Goal: Information Seeking & Learning: Learn about a topic

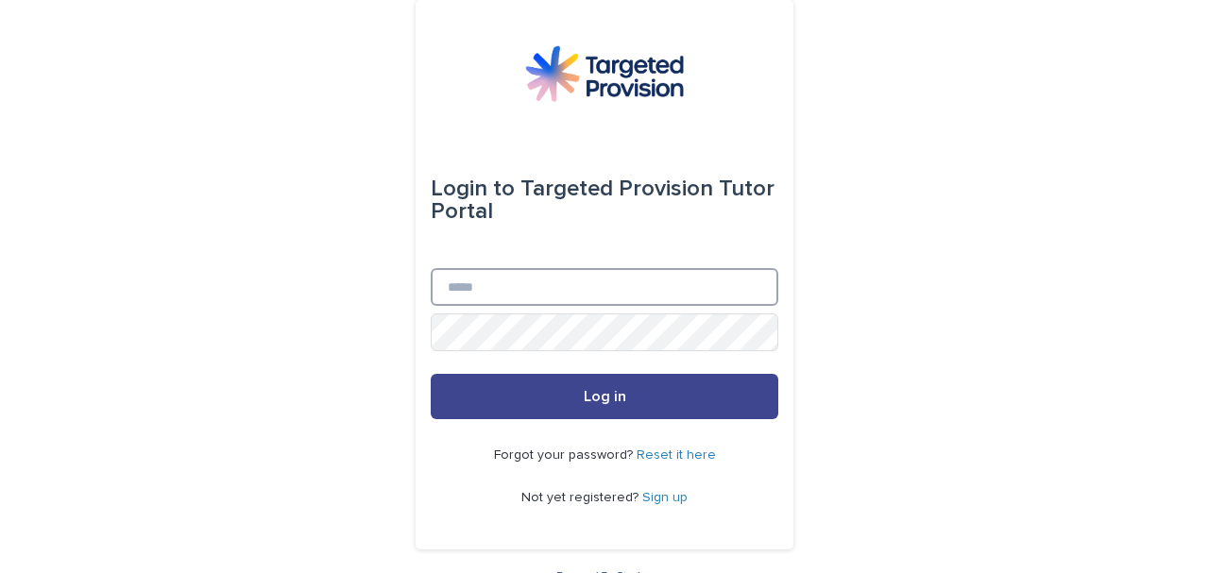
type input "**********"
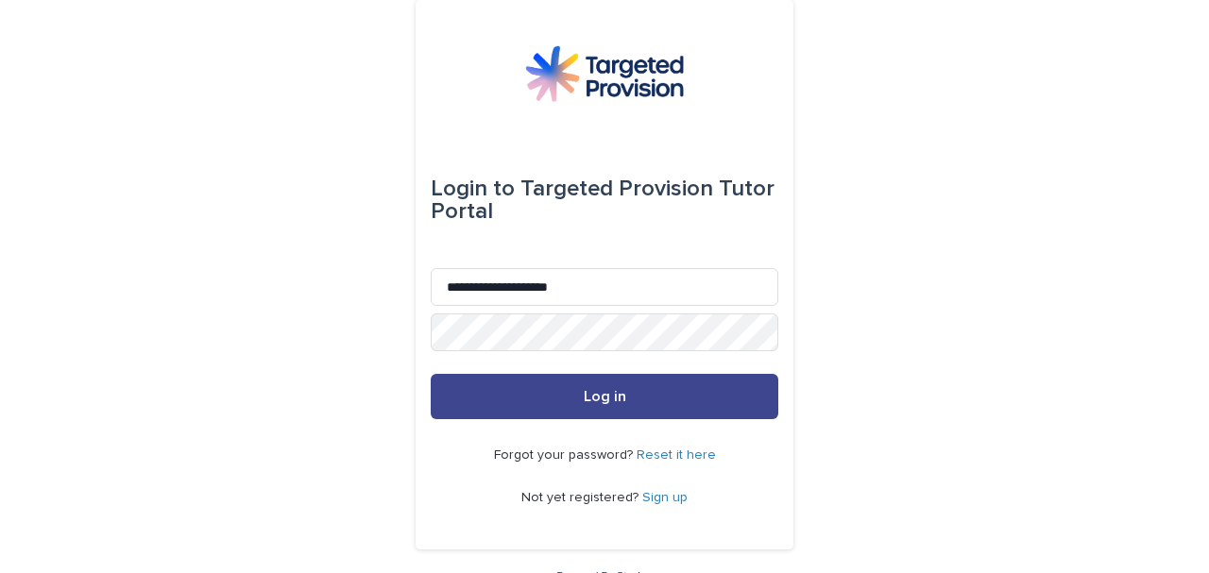
click at [634, 410] on button "Log in" at bounding box center [605, 396] width 348 height 45
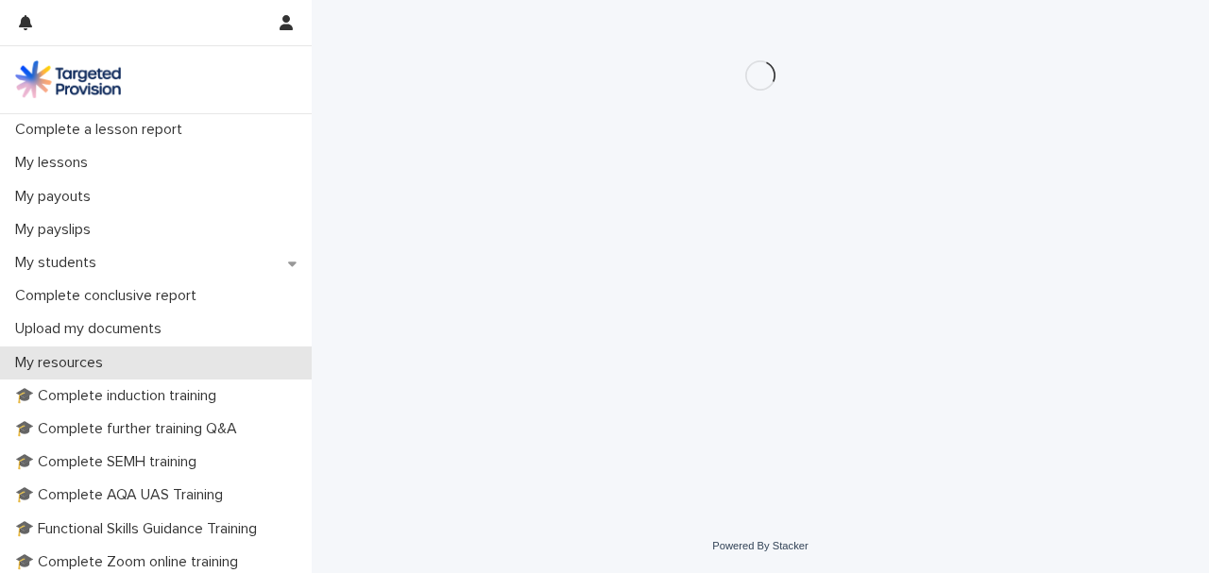
scroll to position [251, 0]
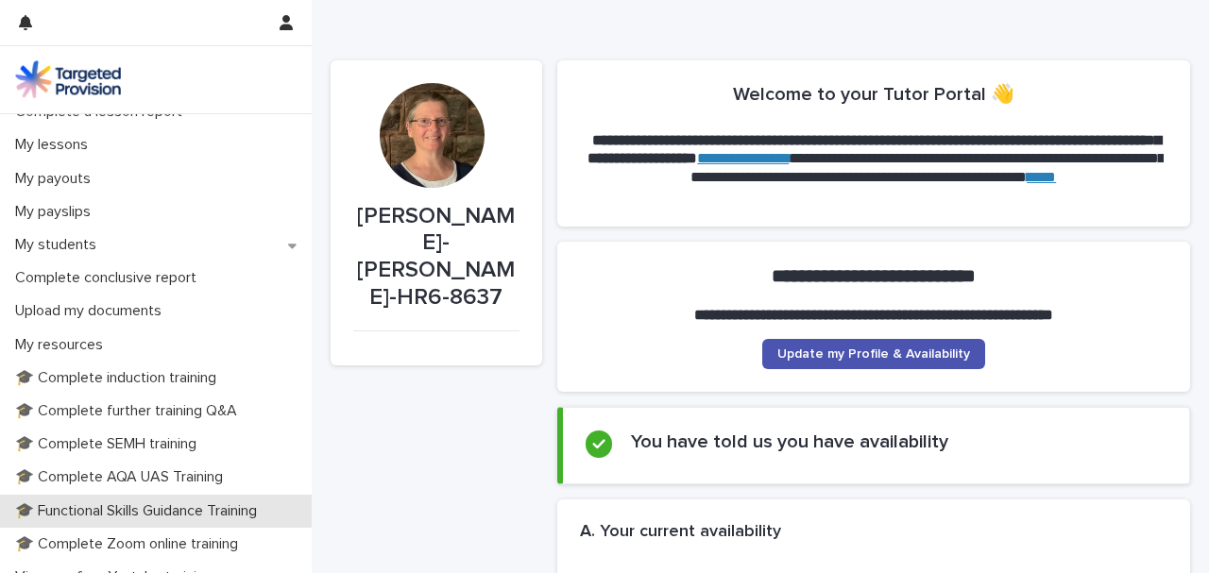
click at [77, 515] on p "🎓 Functional Skills Guidance Training" at bounding box center [140, 512] width 265 height 18
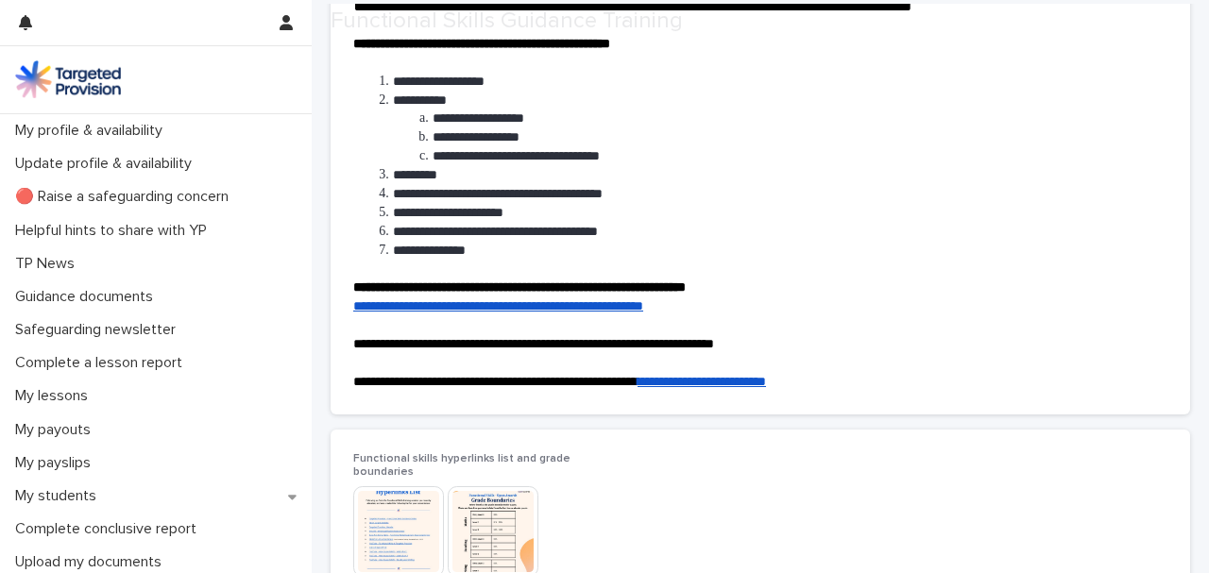
scroll to position [189, 0]
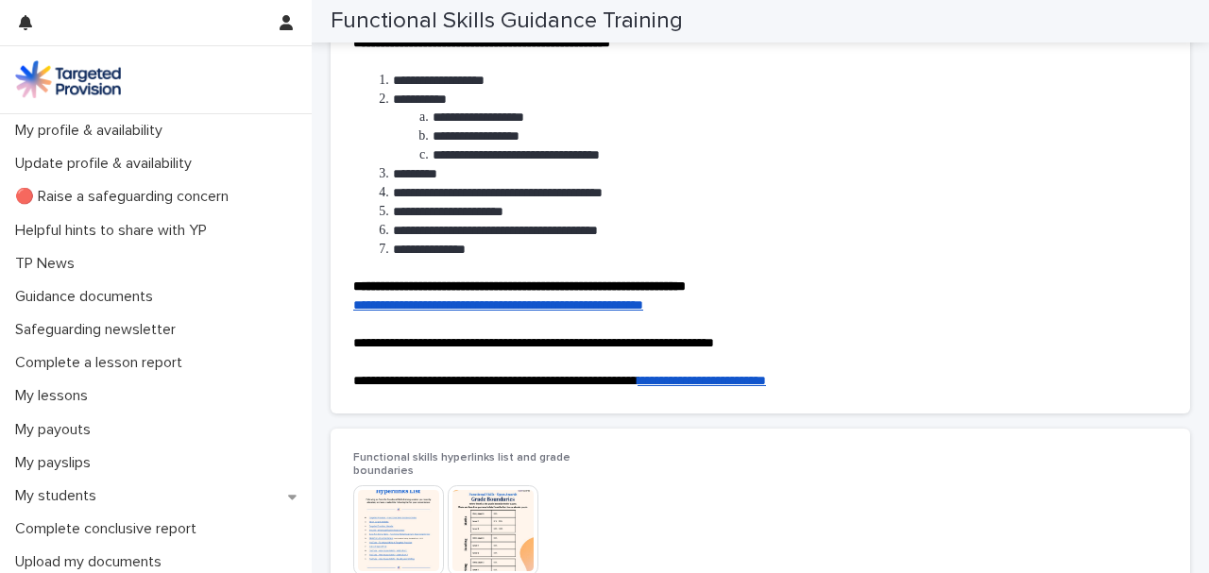
click at [423, 521] on img at bounding box center [398, 531] width 91 height 91
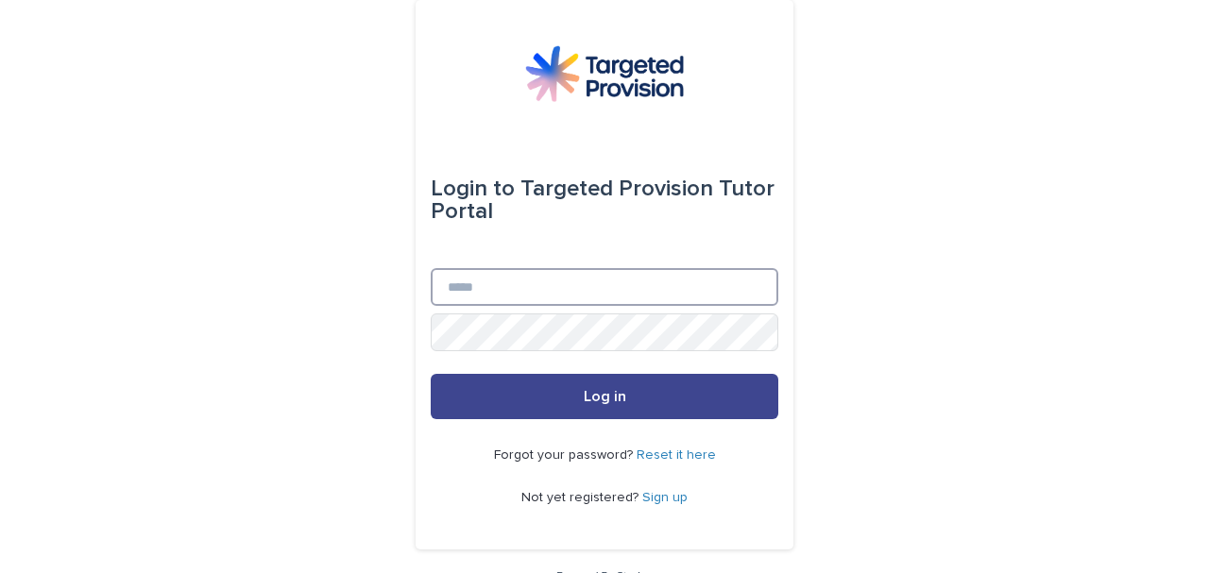
type input "**********"
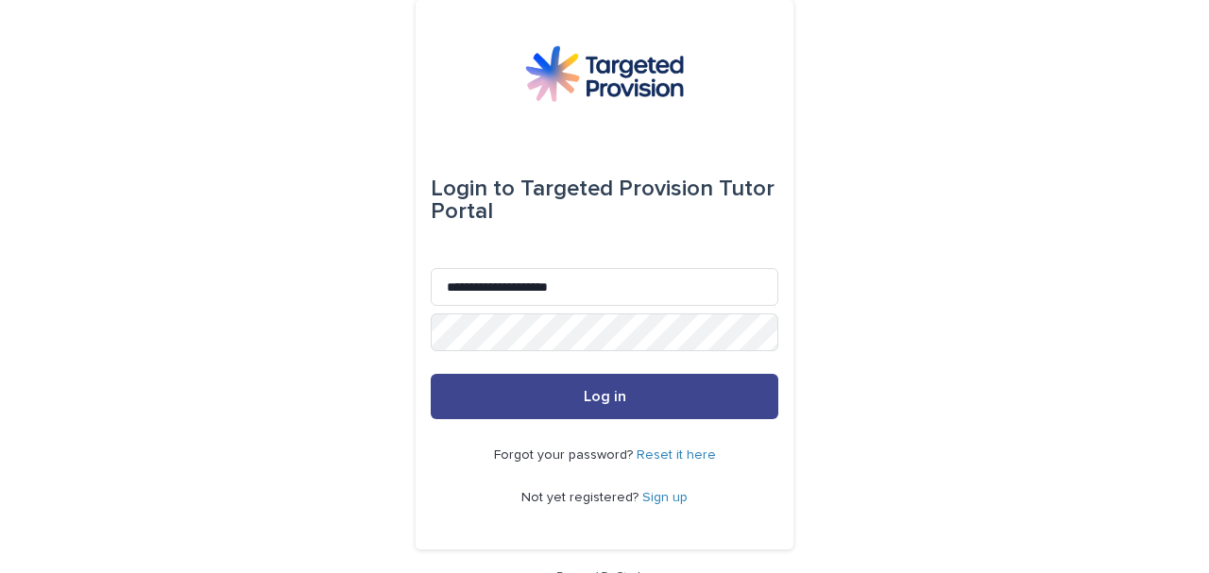
click at [560, 391] on button "Log in" at bounding box center [605, 396] width 348 height 45
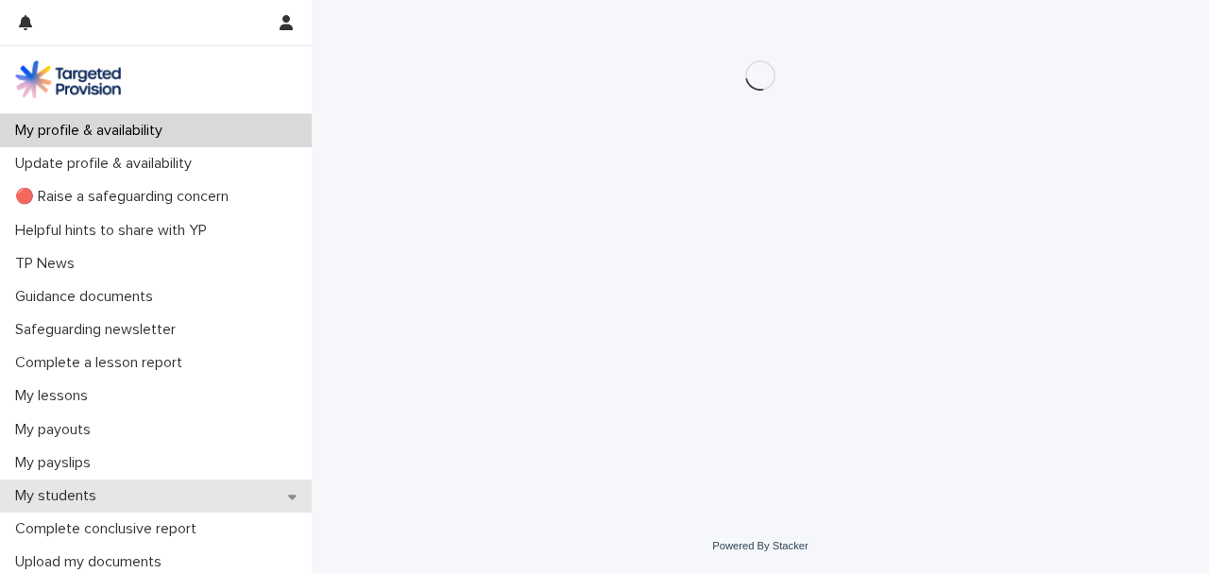
click at [93, 496] on p "My students" at bounding box center [60, 496] width 104 height 18
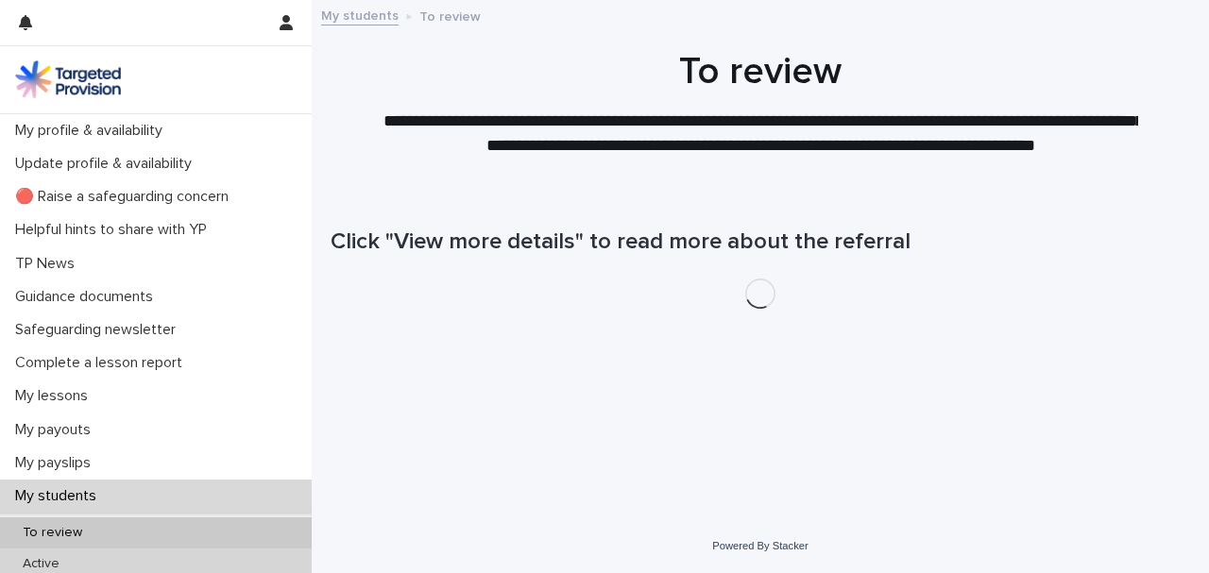
click at [69, 557] on p "Active" at bounding box center [41, 564] width 67 height 16
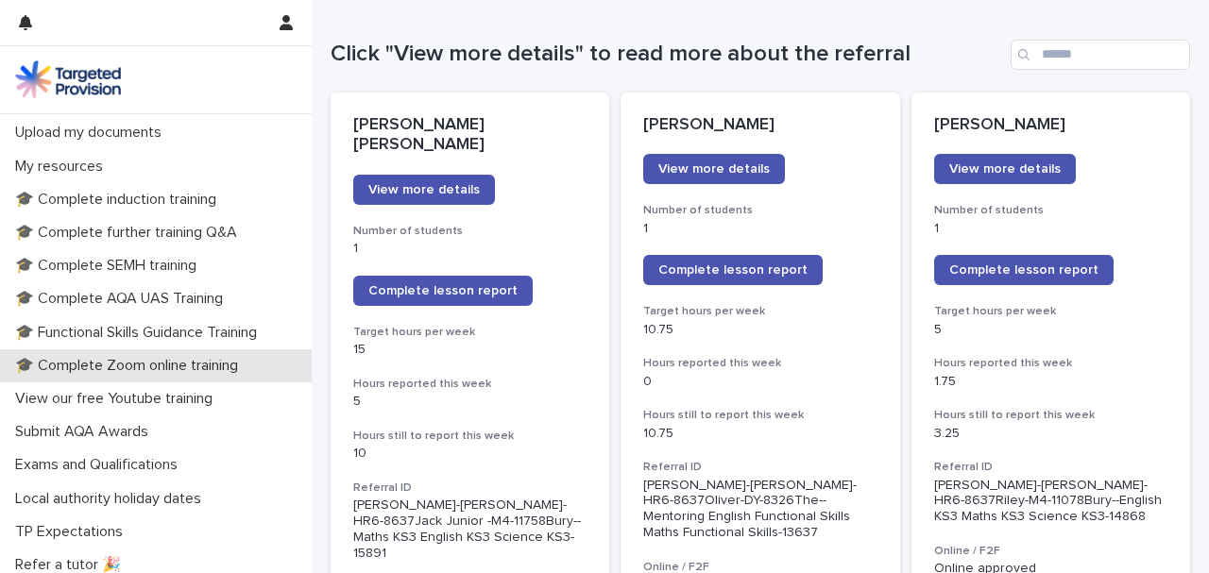
scroll to position [567, 0]
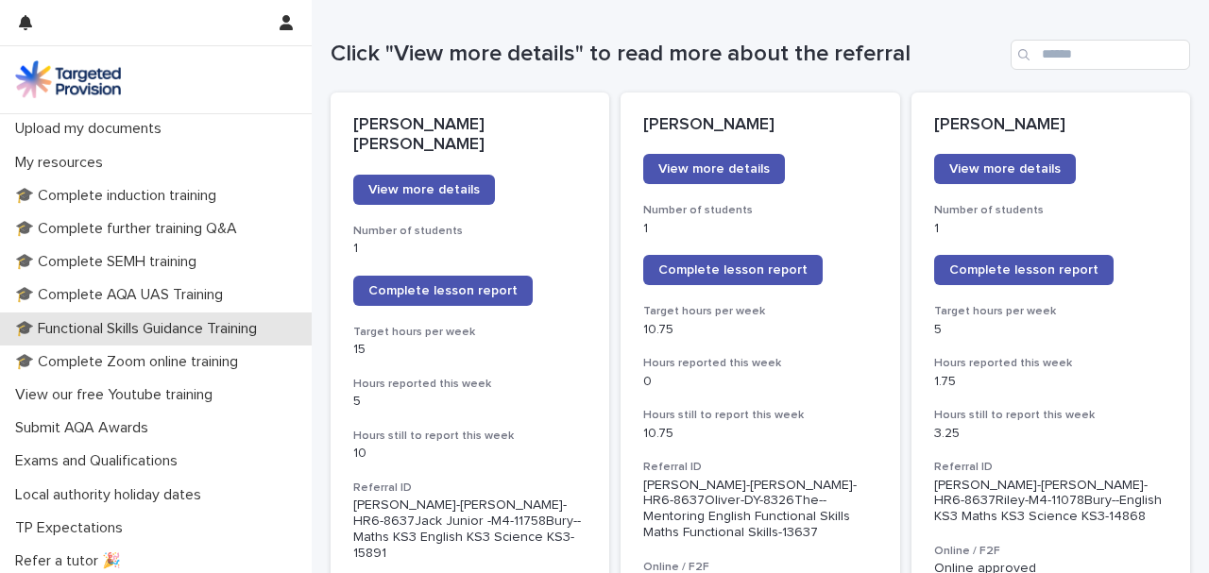
click at [134, 327] on p "🎓 Functional Skills Guidance Training" at bounding box center [140, 329] width 265 height 18
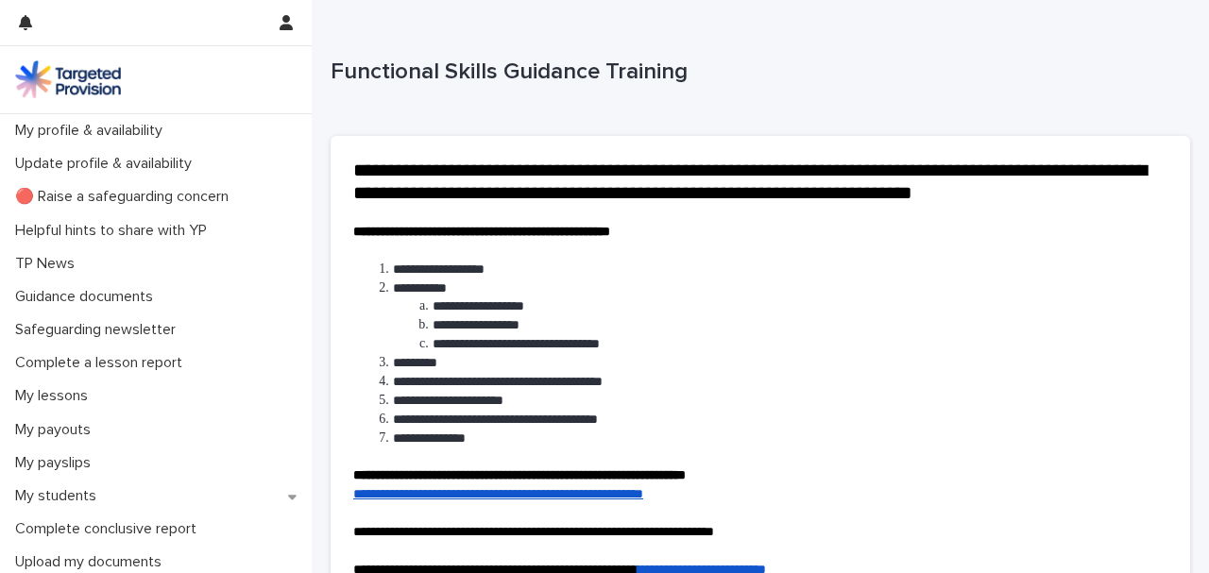
scroll to position [251, 0]
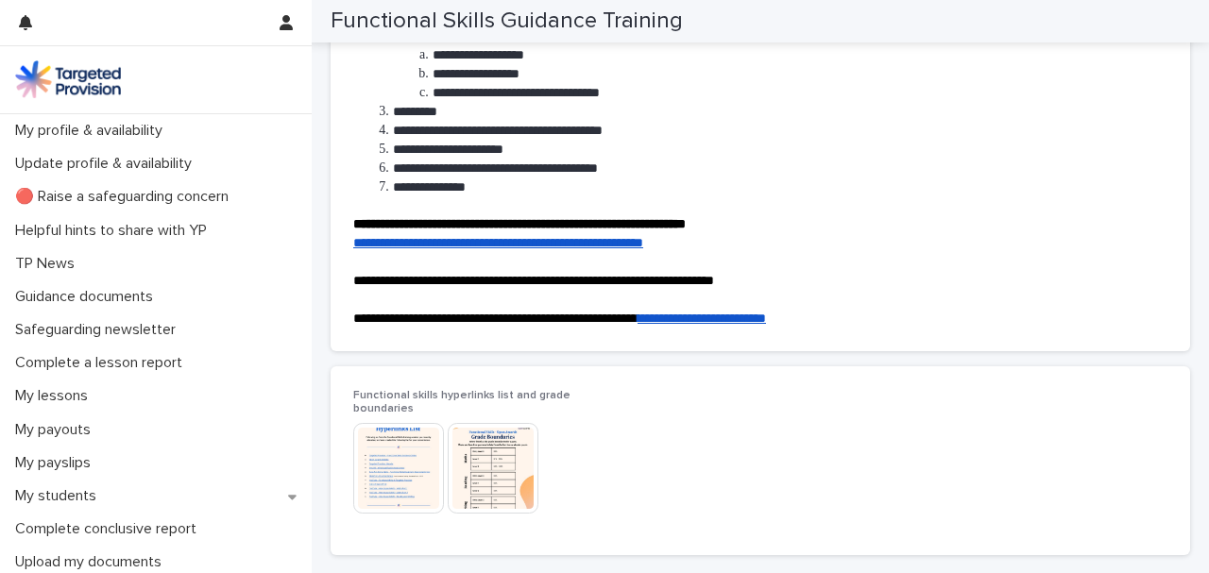
click at [395, 489] on img at bounding box center [398, 468] width 91 height 91
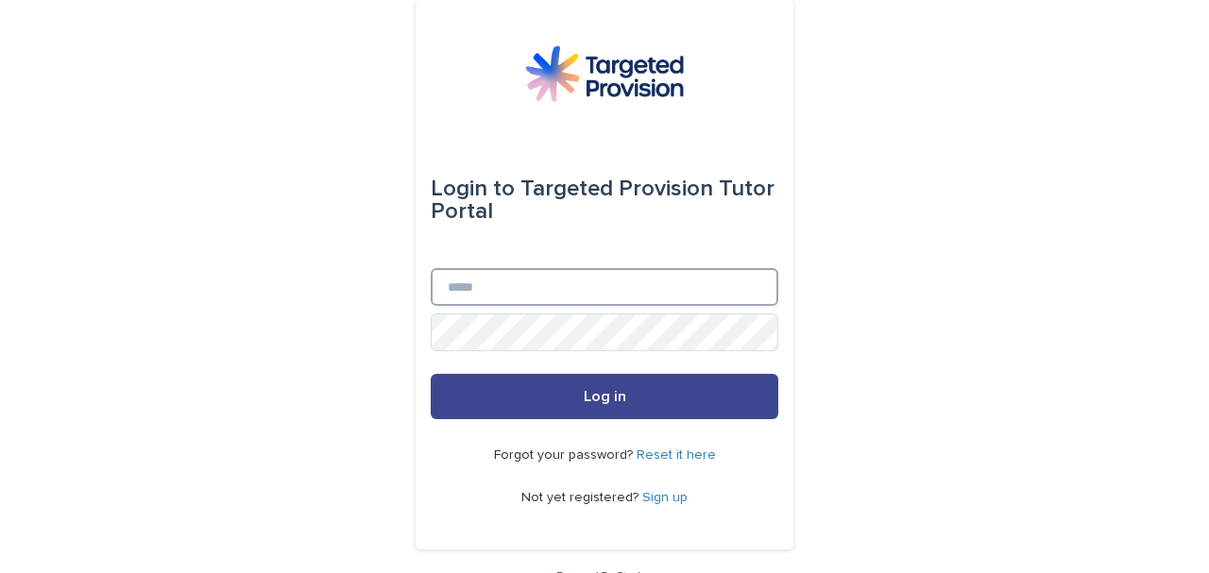
type input "**********"
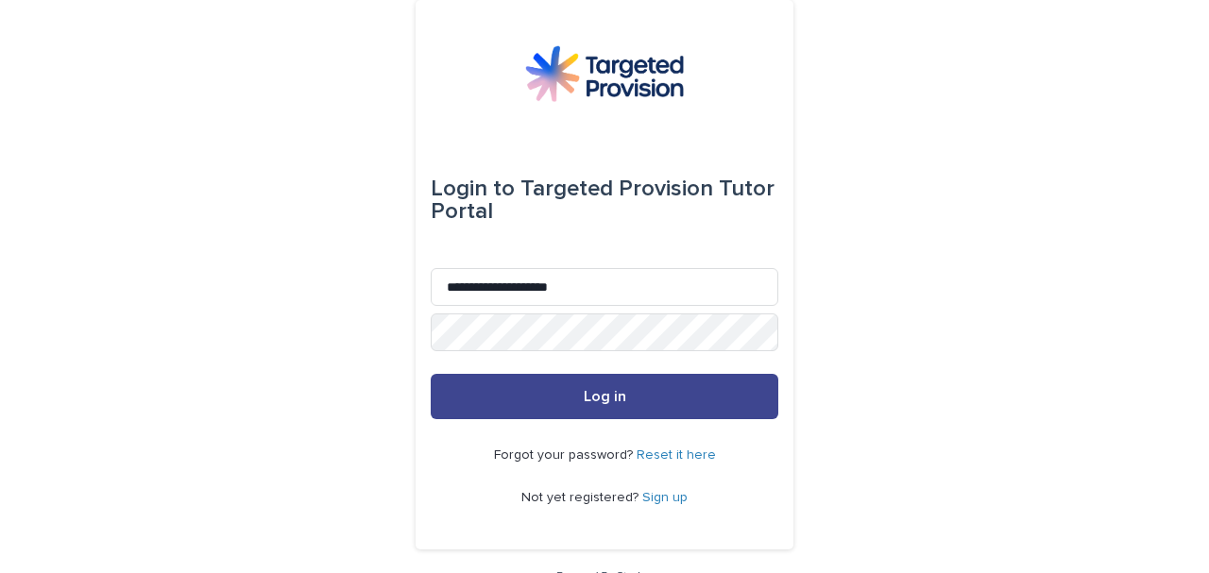
click at [545, 401] on button "Log in" at bounding box center [605, 396] width 348 height 45
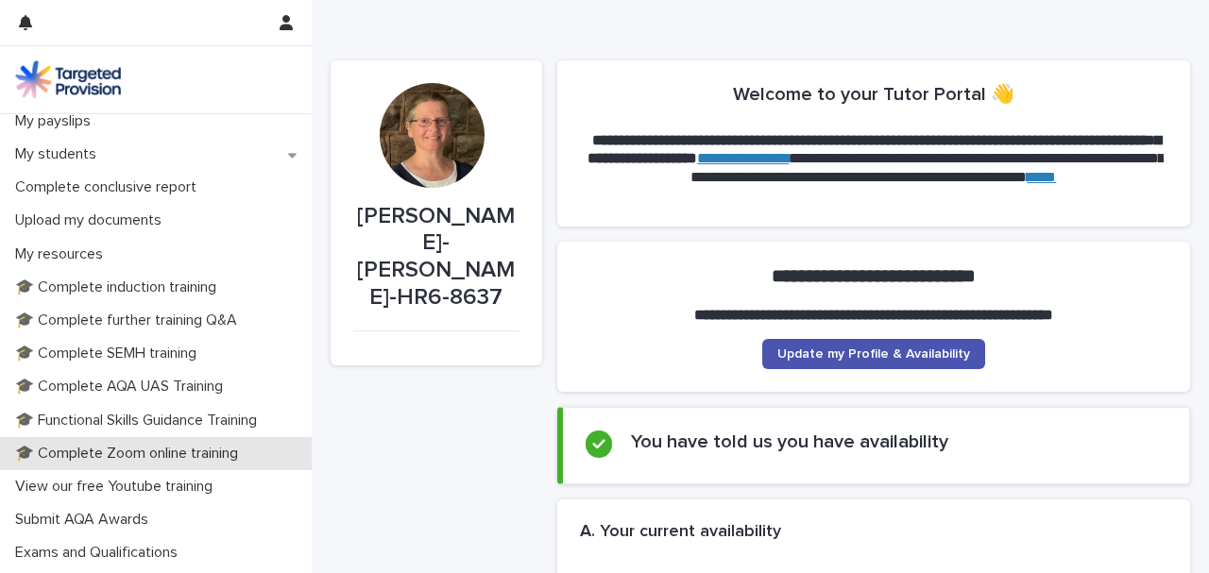
scroll to position [440, 0]
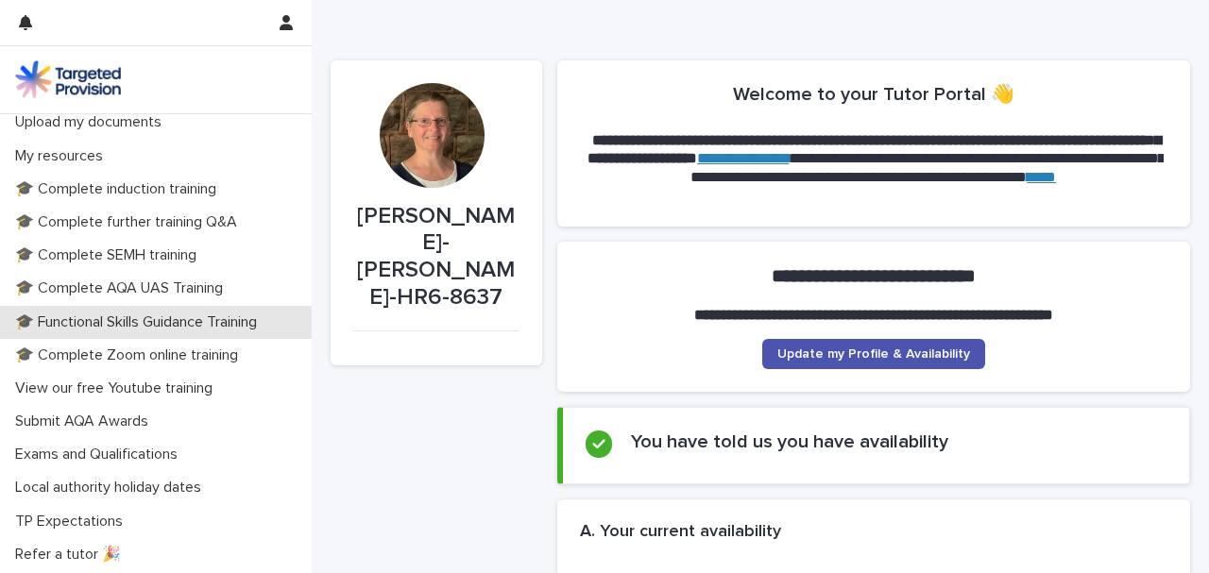
click at [112, 323] on p "🎓 Functional Skills Guidance Training" at bounding box center [140, 323] width 265 height 18
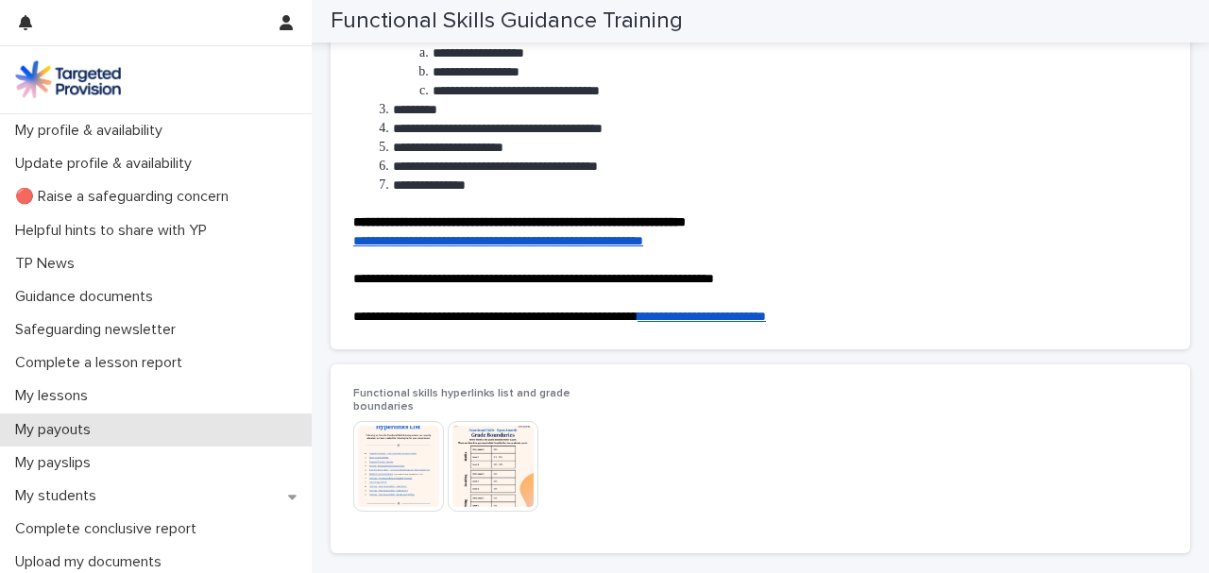
scroll to position [315, 0]
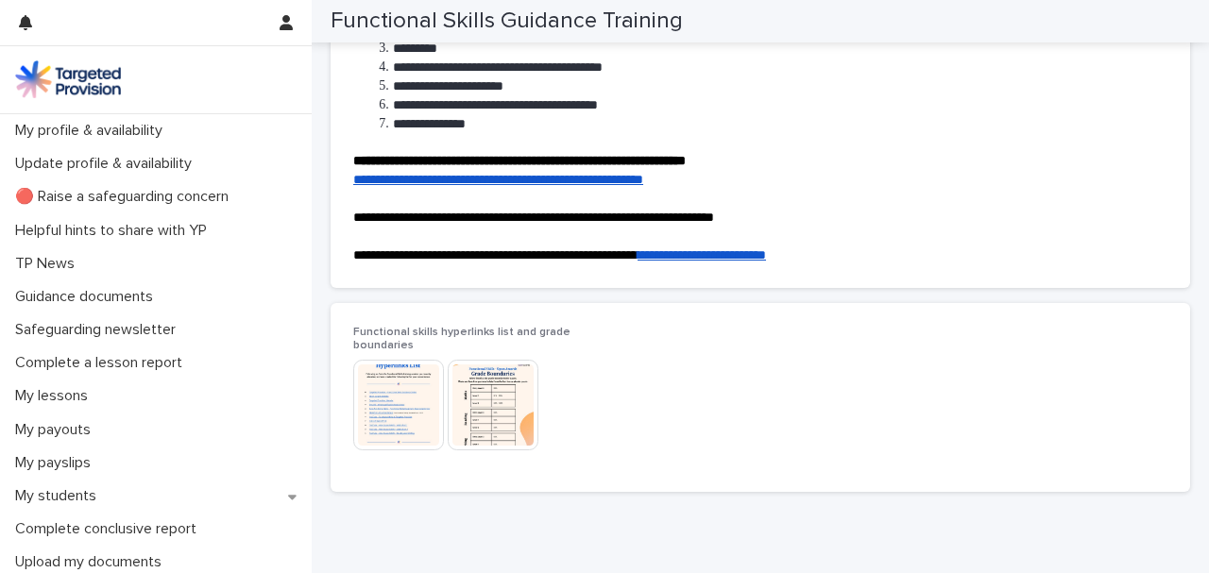
click at [402, 390] on img at bounding box center [398, 405] width 91 height 91
